Goal: Find specific page/section

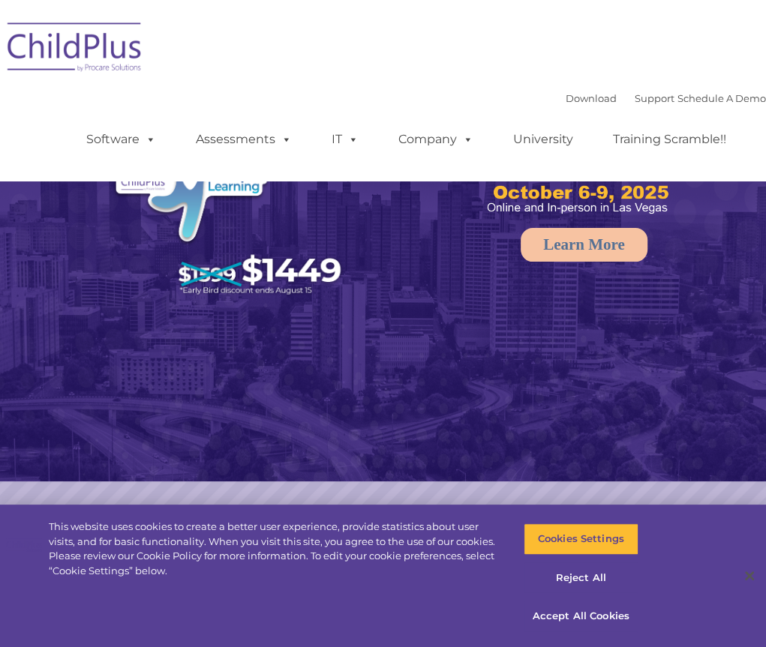
select select "MEDIUM"
click at [85, 57] on img at bounding box center [75, 49] width 150 height 75
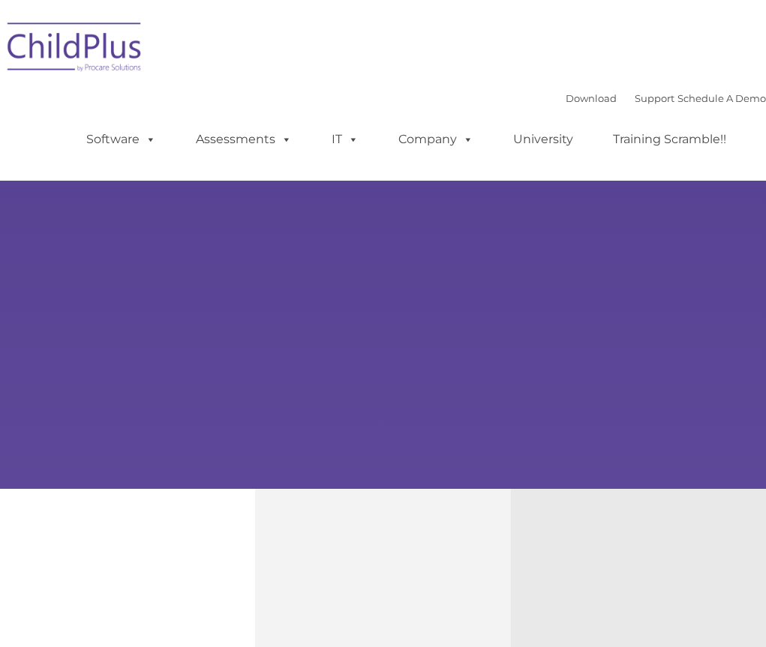
type input ""
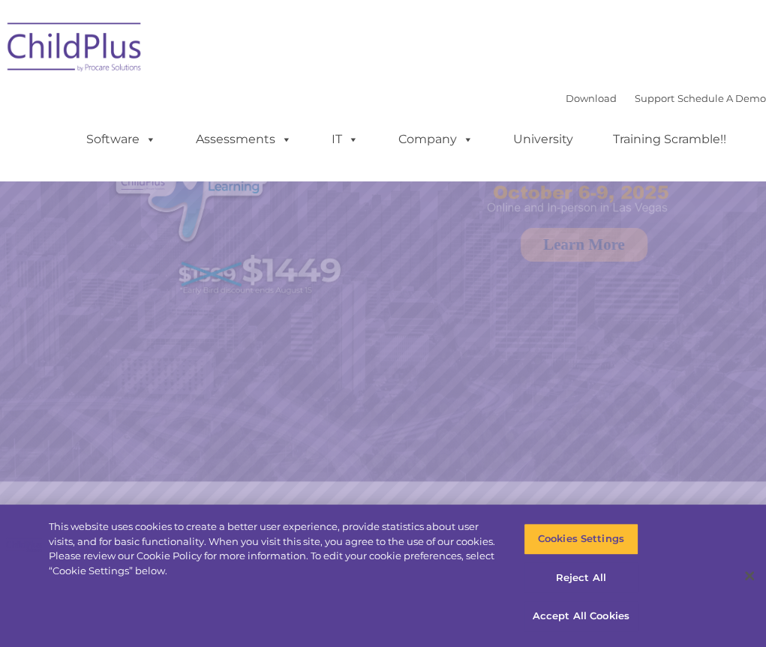
select select "MEDIUM"
